Goal: Check status

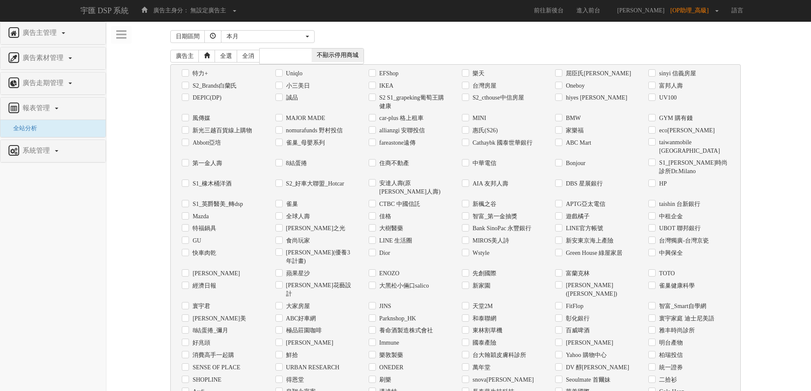
click at [288, 75] on label "Uniqlo" at bounding box center [293, 73] width 19 height 9
click at [281, 75] on input "Uniqlo" at bounding box center [278, 74] width 6 height 6
checkbox input "true"
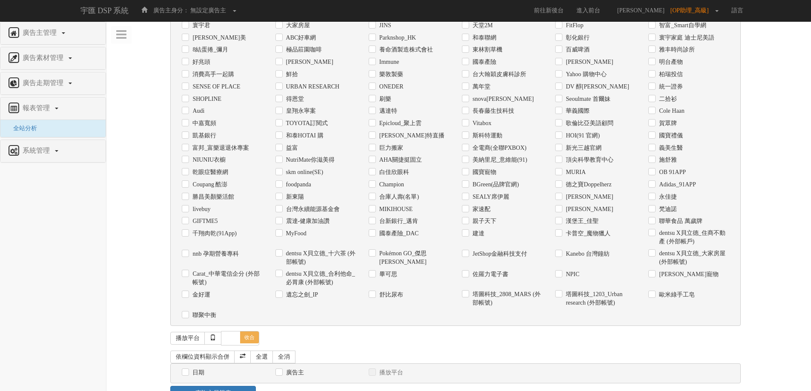
click at [202, 369] on label "日期" at bounding box center [197, 373] width 14 height 9
click at [187, 370] on input "日期" at bounding box center [185, 373] width 6 height 6
checkbox input "true"
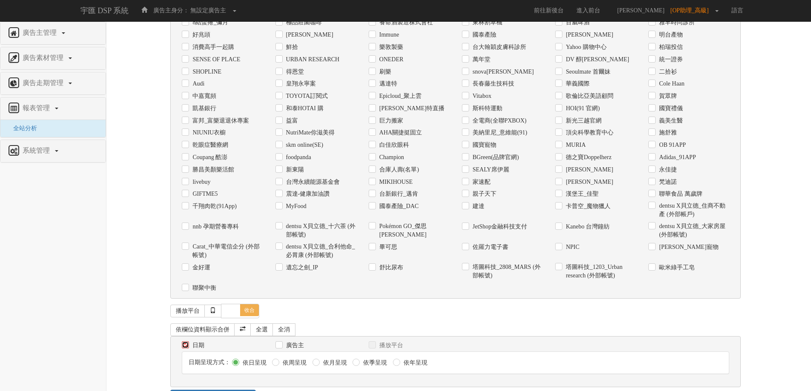
scroll to position [311, 0]
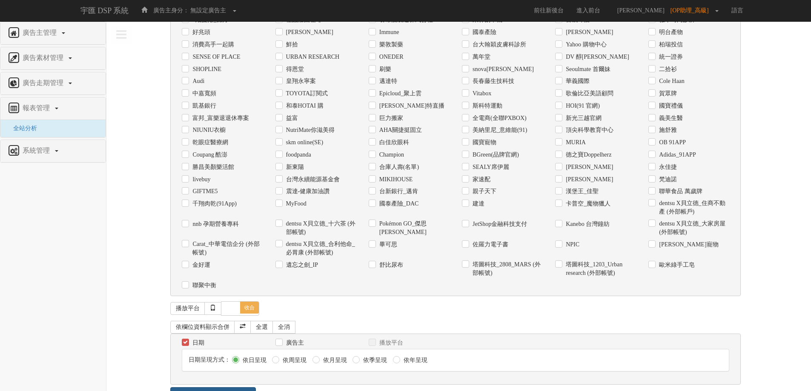
click at [245, 387] on link "查詢交易報表" at bounding box center [213, 394] width 86 height 14
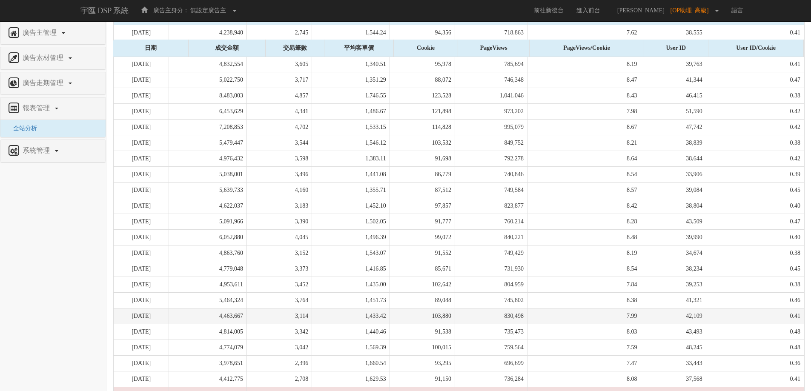
scroll to position [766, 0]
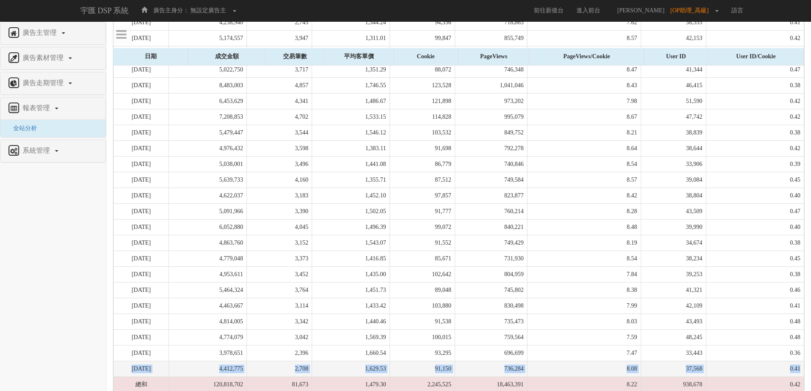
drag, startPoint x: 128, startPoint y: 340, endPoint x: 799, endPoint y: 346, distance: 671.3
click at [799, 361] on tr "[DATE] 4,412,775 2,708 1,629.53 91,150 736,284 8.08 37,568 0.41" at bounding box center [459, 369] width 690 height 16
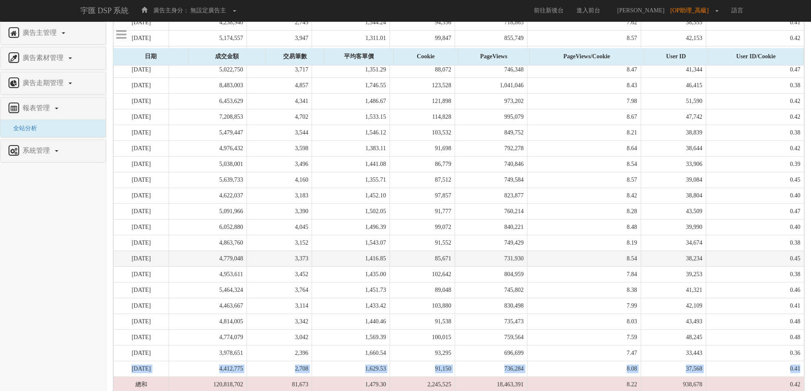
copy tr "[DATE] 4,412,775 2,708 1,629.53 91,150 736,284 8.08 37,568 0.41"
